Goal: Find specific page/section: Find specific page/section

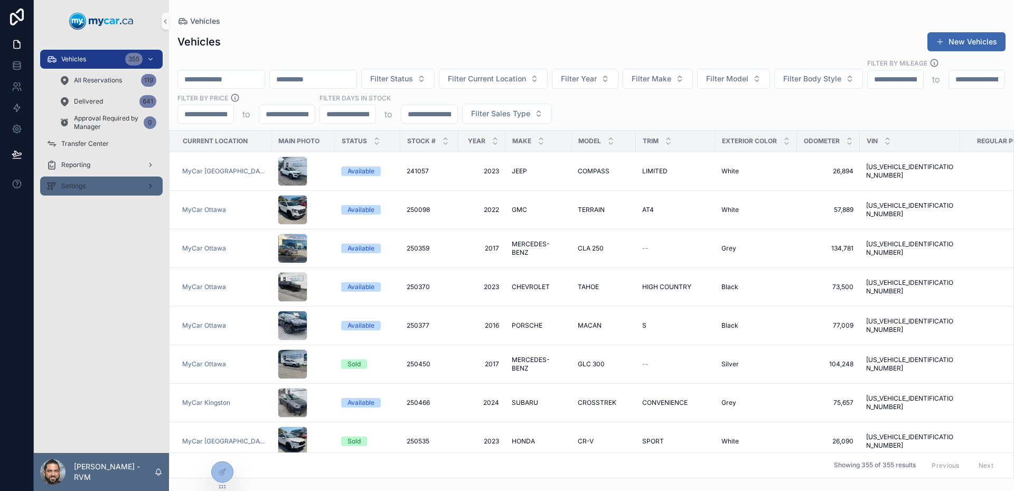
click at [83, 181] on div "Settings" at bounding box center [101, 185] width 110 height 17
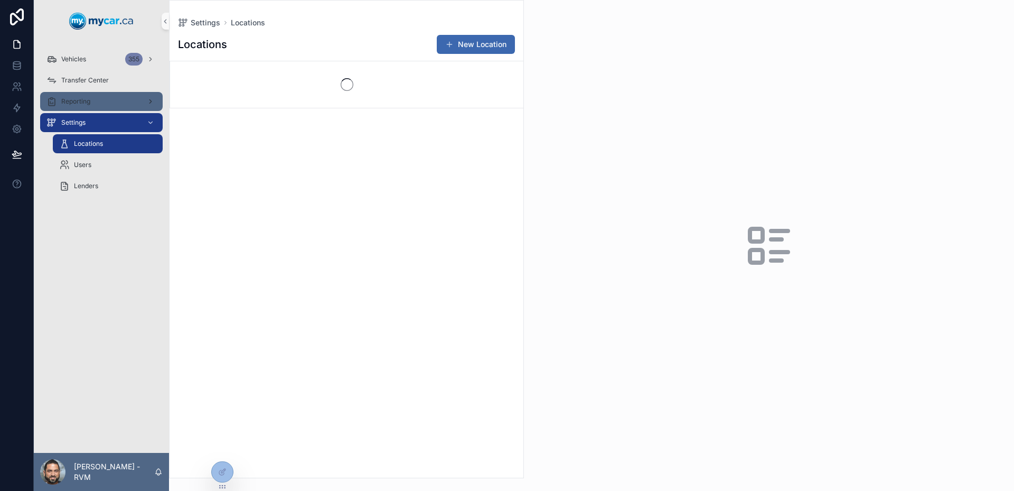
click at [89, 107] on div "Reporting" at bounding box center [101, 101] width 110 height 17
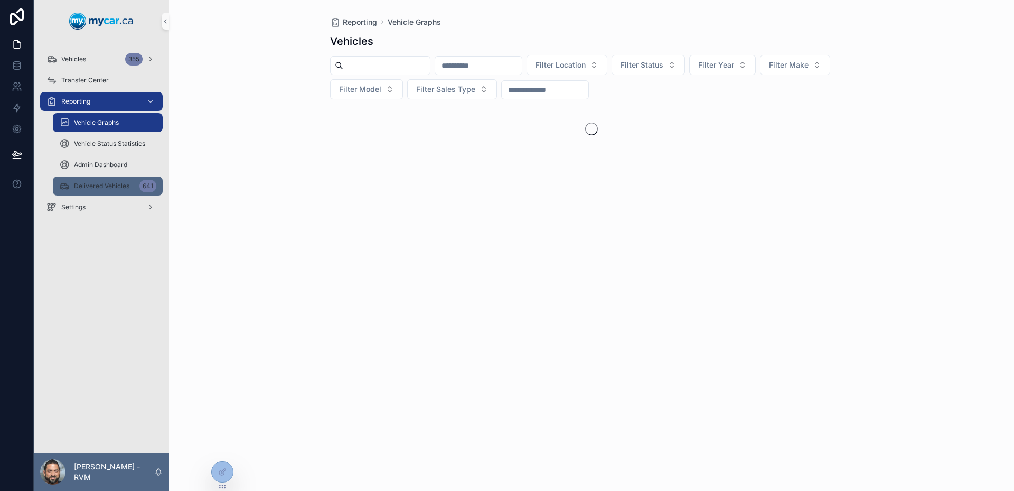
click at [120, 185] on span "Delivered Vehicles" at bounding box center [101, 186] width 55 height 8
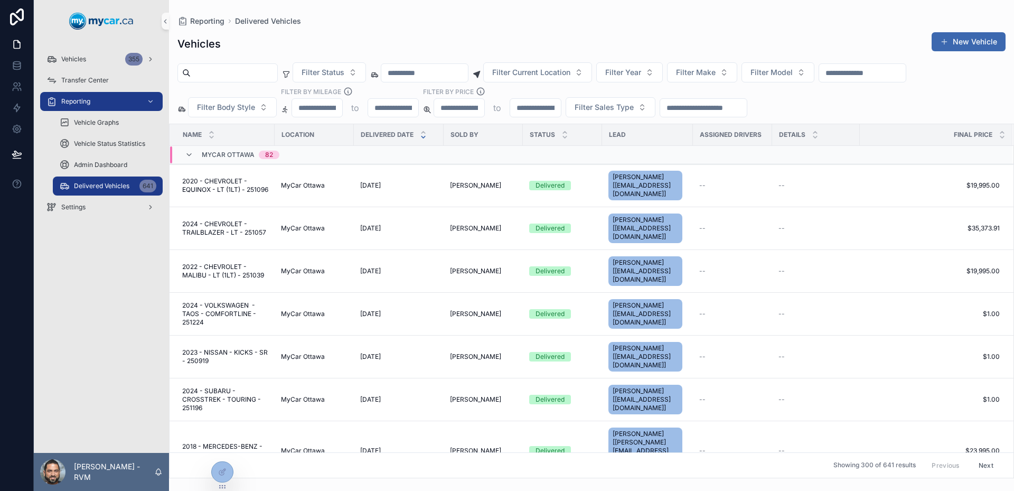
click at [680, 99] on div "scrollable content" at bounding box center [704, 107] width 88 height 19
click at [684, 105] on input "scrollable content" at bounding box center [703, 107] width 87 height 15
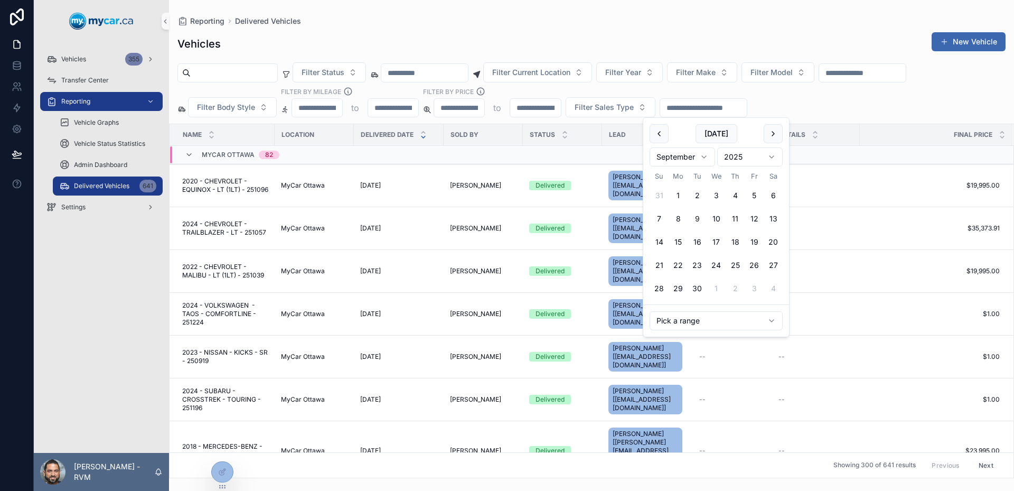
click at [796, 98] on div "Filter Status Filter Current Location Filter Year Filter Make Filter Model Filt…" at bounding box center [591, 89] width 845 height 55
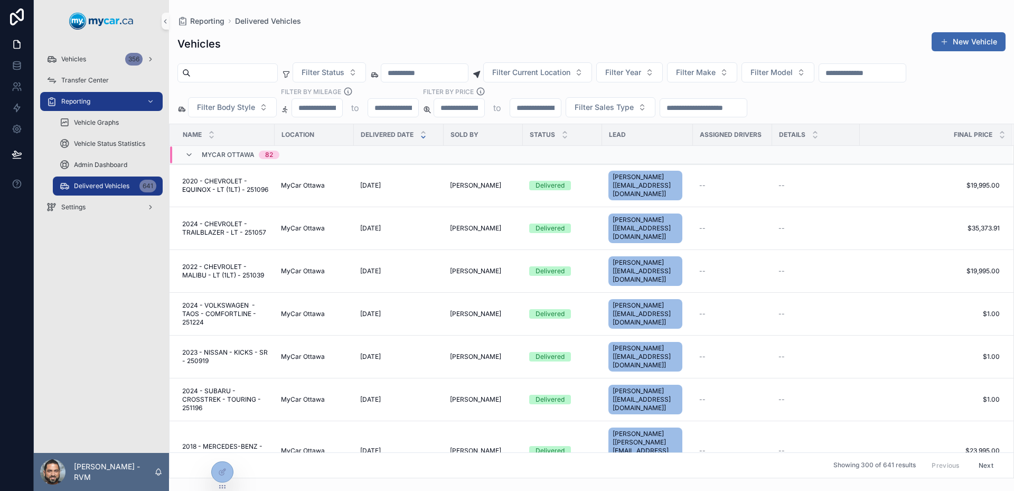
drag, startPoint x: 833, startPoint y: 100, endPoint x: 836, endPoint y: 105, distance: 5.7
click at [833, 100] on div "Filter Status Filter Current Location Filter Year Filter Make Filter Model Filt…" at bounding box center [591, 89] width 845 height 55
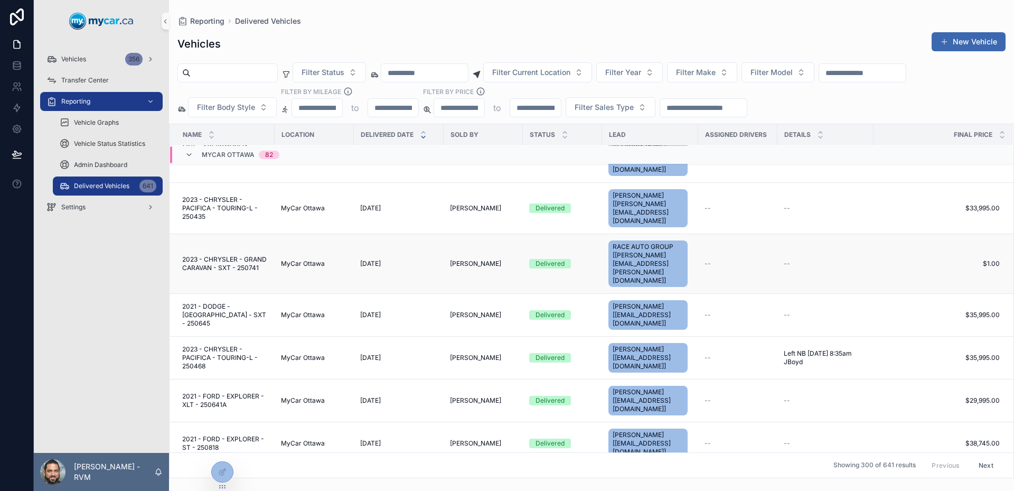
scroll to position [2127, 0]
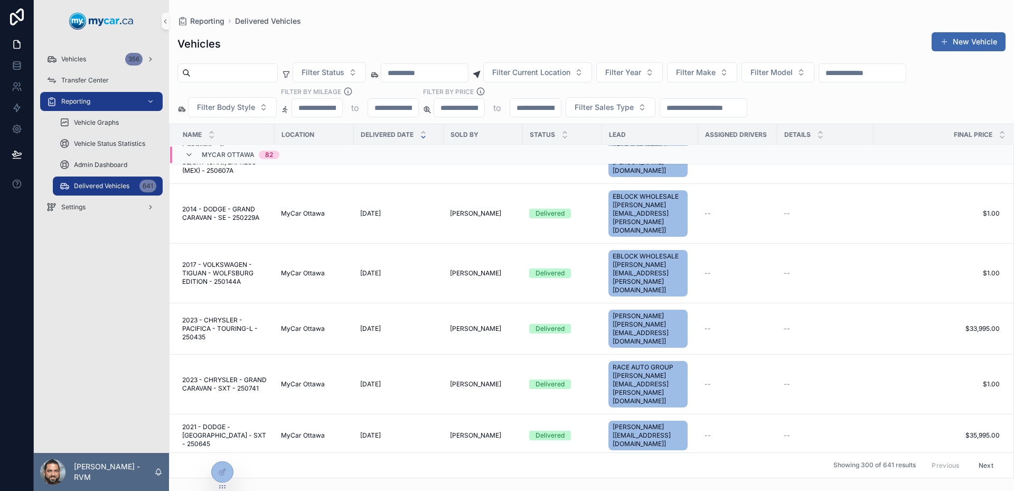
drag, startPoint x: 768, startPoint y: 248, endPoint x: 758, endPoint y: 264, distance: 18.5
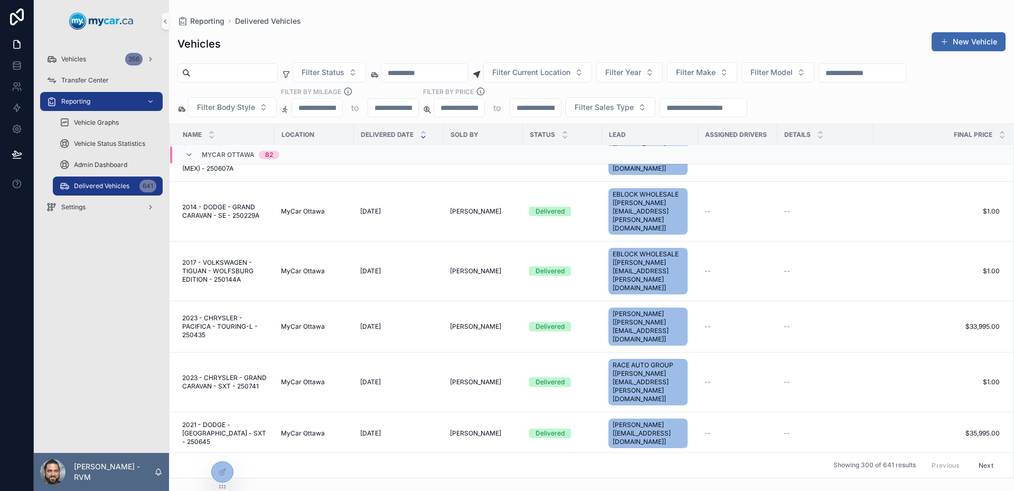
drag, startPoint x: 851, startPoint y: 101, endPoint x: 875, endPoint y: 215, distance: 116.6
click at [851, 101] on div "Filter Status Filter Current Location Filter Year Filter Make Filter Model Filt…" at bounding box center [591, 89] width 845 height 55
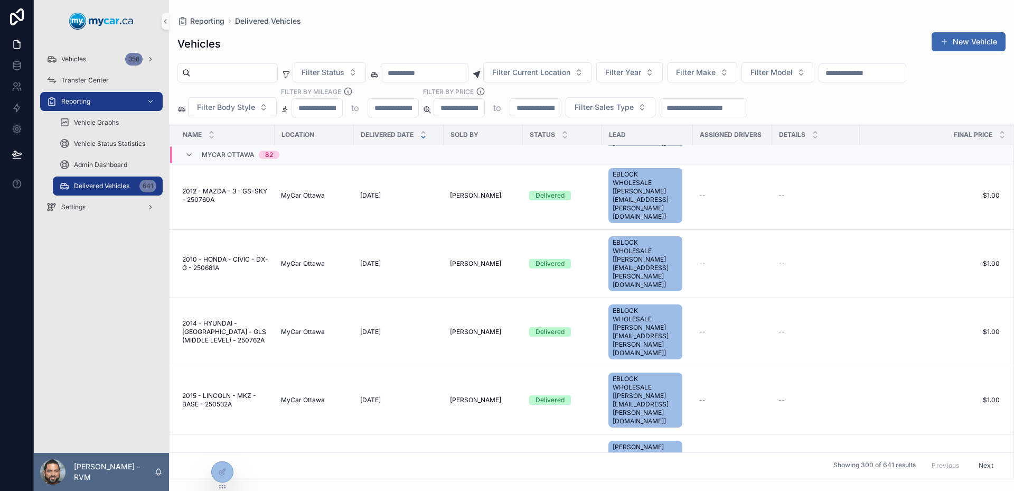
scroll to position [1303, 0]
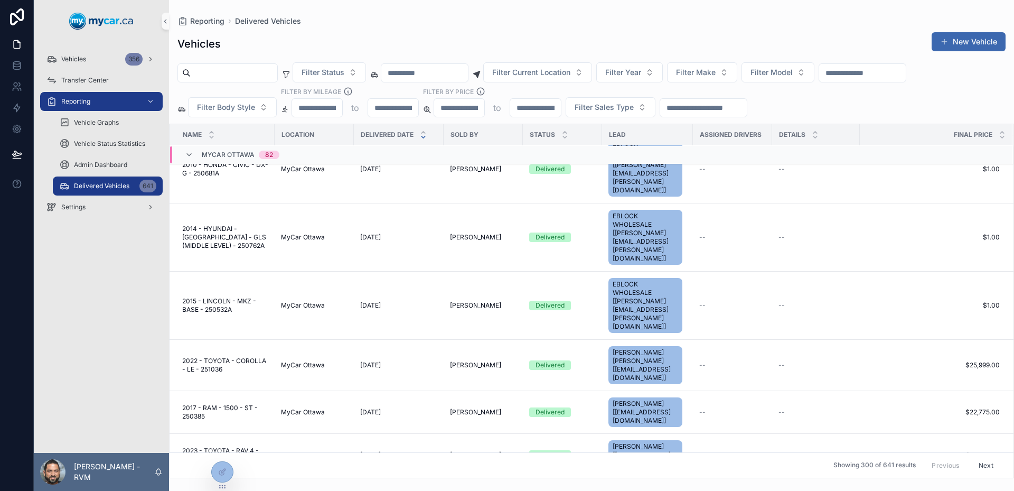
click at [863, 105] on div "Filter Status Filter Current Location Filter Year Filter Make Filter Model Filt…" at bounding box center [591, 89] width 845 height 55
